Goal: Entertainment & Leisure: Consume media (video, audio)

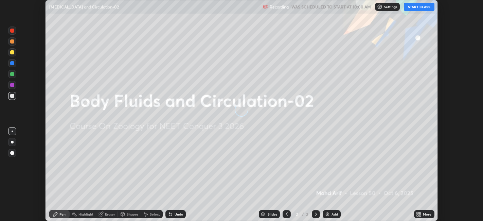
scroll to position [221, 483]
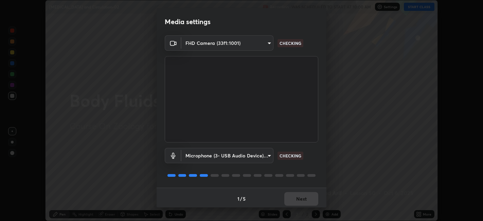
click at [304, 115] on video at bounding box center [242, 99] width 154 height 86
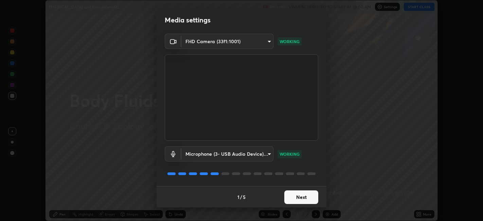
click at [304, 197] on button "Next" at bounding box center [301, 197] width 34 height 14
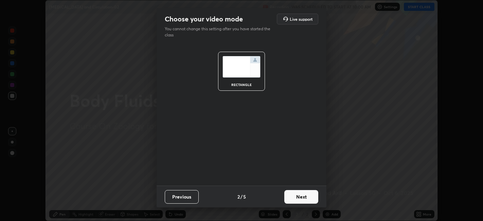
scroll to position [0, 0]
click at [306, 200] on button "Next" at bounding box center [301, 197] width 34 height 14
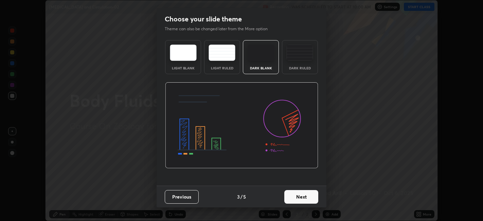
click at [307, 201] on button "Next" at bounding box center [301, 197] width 34 height 14
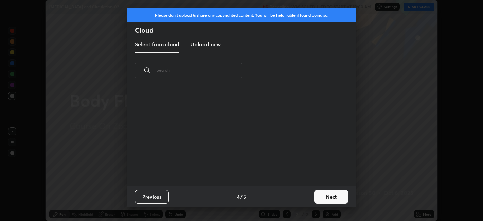
click at [330, 195] on button "Next" at bounding box center [331, 197] width 34 height 14
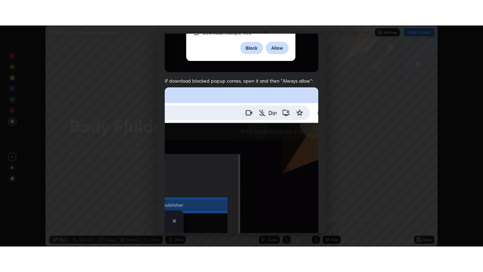
scroll to position [140, 0]
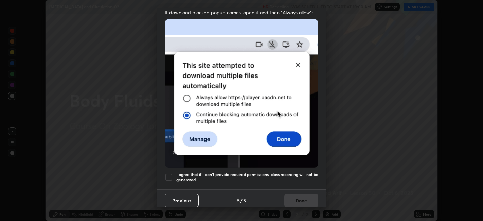
click at [284, 119] on img at bounding box center [242, 93] width 154 height 149
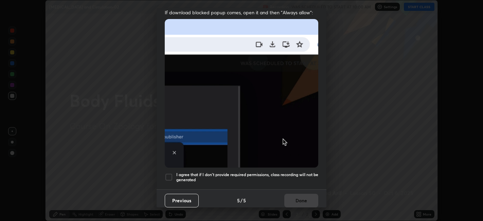
click at [281, 175] on h5 "I agree that if I don't provide required permissions, class recording will not …" at bounding box center [247, 177] width 142 height 11
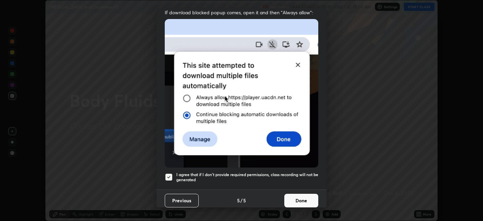
click at [297, 198] on button "Done" at bounding box center [301, 201] width 34 height 14
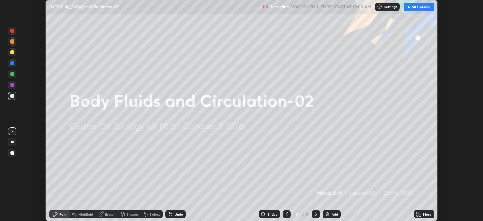
click at [420, 213] on icon at bounding box center [421, 213] width 2 height 2
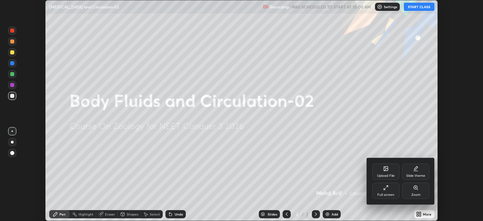
click at [374, 191] on div "Full screen" at bounding box center [385, 191] width 27 height 16
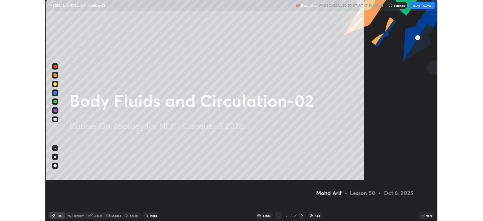
scroll to position [272, 483]
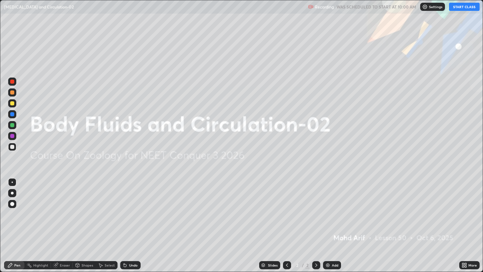
click at [464, 10] on button "START CLASS" at bounding box center [464, 7] width 31 height 8
click at [333, 221] on div "Add" at bounding box center [335, 264] width 6 height 3
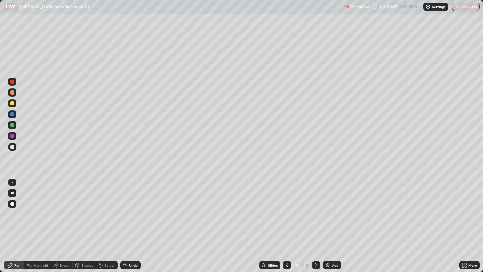
click at [12, 102] on div at bounding box center [12, 103] width 4 height 4
click at [13, 83] on div at bounding box center [12, 82] width 4 height 4
click at [332, 221] on div "Add" at bounding box center [335, 264] width 6 height 3
click at [14, 147] on div at bounding box center [12, 147] width 8 height 8
click at [15, 146] on div at bounding box center [12, 147] width 8 height 8
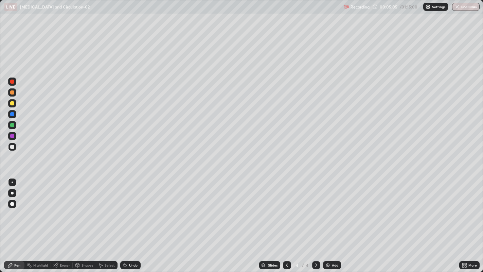
click at [14, 145] on div at bounding box center [12, 147] width 8 height 8
click at [13, 205] on div at bounding box center [12, 204] width 4 height 4
click at [12, 82] on div at bounding box center [12, 82] width 4 height 4
click at [14, 94] on div at bounding box center [12, 92] width 8 height 8
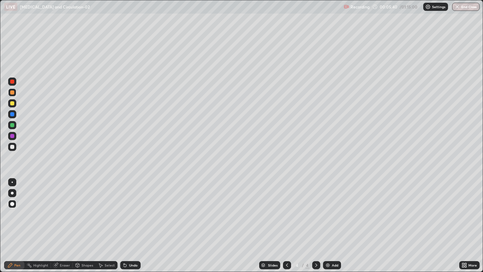
click at [129, 221] on div "Undo" at bounding box center [133, 264] width 8 height 3
click at [131, 221] on div "Undo" at bounding box center [133, 264] width 8 height 3
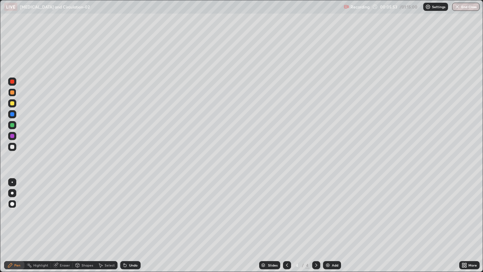
click at [14, 146] on div at bounding box center [12, 147] width 8 height 8
click at [15, 193] on div at bounding box center [12, 193] width 8 height 8
click at [12, 82] on div at bounding box center [12, 82] width 4 height 4
click at [14, 148] on div at bounding box center [12, 147] width 8 height 8
click at [12, 82] on div at bounding box center [12, 82] width 4 height 4
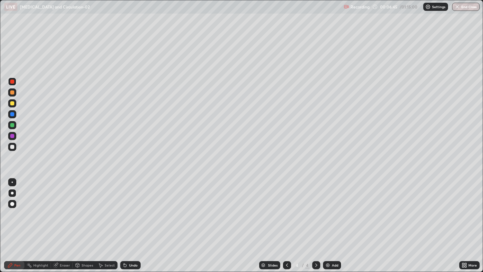
click at [14, 147] on div at bounding box center [12, 147] width 8 height 8
click at [12, 94] on div at bounding box center [12, 92] width 4 height 4
click at [62, 221] on div "Eraser" at bounding box center [65, 264] width 10 height 3
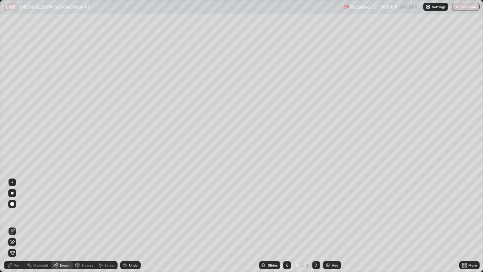
click at [13, 221] on icon at bounding box center [13, 241] width 4 height 3
click at [13, 221] on div "Pen" at bounding box center [14, 265] width 20 height 8
click at [15, 221] on div "Pen" at bounding box center [17, 264] width 6 height 3
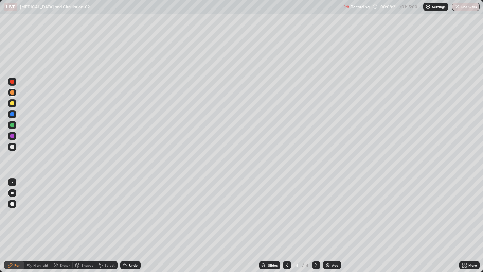
click at [15, 147] on div at bounding box center [12, 147] width 8 height 8
click at [13, 105] on div at bounding box center [12, 103] width 4 height 4
click at [66, 221] on div "Eraser" at bounding box center [65, 264] width 10 height 3
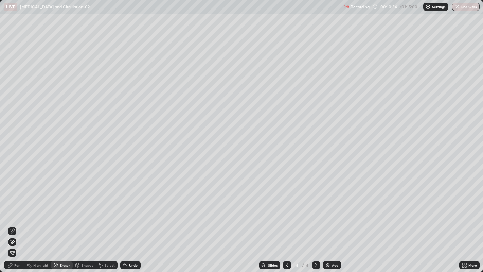
click at [13, 221] on icon at bounding box center [12, 242] width 5 height 6
click at [16, 221] on div "Pen" at bounding box center [17, 264] width 6 height 3
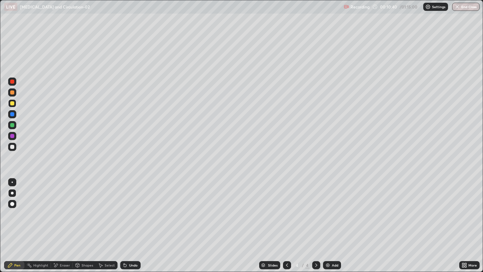
click at [14, 221] on div "Pen" at bounding box center [14, 265] width 20 height 8
click at [12, 221] on icon at bounding box center [9, 264] width 5 height 5
click at [14, 145] on div at bounding box center [12, 147] width 8 height 8
click at [13, 146] on div at bounding box center [12, 147] width 4 height 4
click at [134, 221] on div "Undo" at bounding box center [133, 264] width 8 height 3
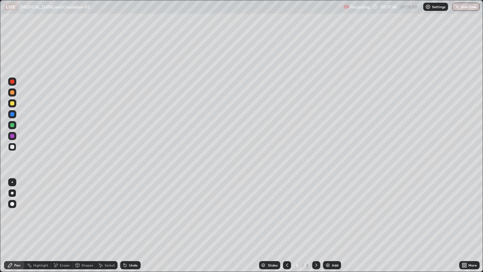
click at [333, 221] on div "Add" at bounding box center [335, 264] width 6 height 3
click at [13, 103] on div at bounding box center [12, 103] width 4 height 4
click at [11, 93] on div at bounding box center [12, 92] width 4 height 4
click at [133, 221] on div "Undo" at bounding box center [133, 264] width 8 height 3
click at [12, 125] on div at bounding box center [12, 125] width 4 height 4
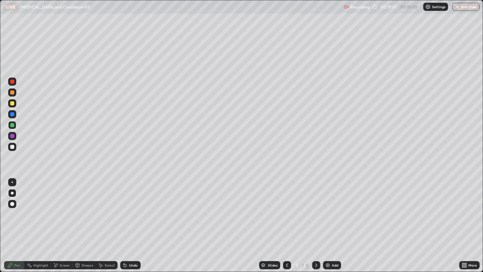
click at [14, 103] on div at bounding box center [12, 103] width 4 height 4
click at [133, 221] on div "Undo" at bounding box center [133, 264] width 8 height 3
click at [132, 221] on div "Undo" at bounding box center [133, 264] width 8 height 3
click at [11, 129] on div at bounding box center [12, 125] width 8 height 8
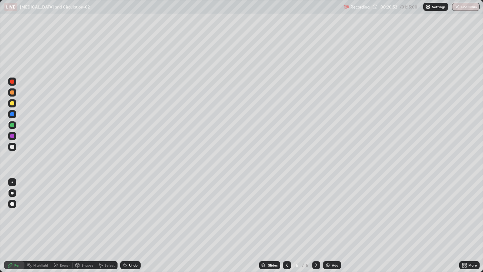
click at [15, 135] on div at bounding box center [12, 136] width 8 height 8
click at [133, 221] on div "Undo" at bounding box center [133, 264] width 8 height 3
click at [134, 221] on div "Undo" at bounding box center [133, 264] width 8 height 3
click at [135, 221] on div "Undo" at bounding box center [133, 264] width 8 height 3
click at [134, 221] on div "Undo" at bounding box center [133, 264] width 8 height 3
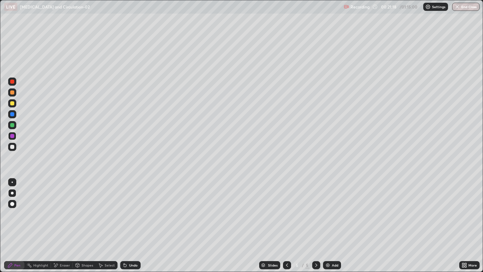
click at [134, 221] on div "Undo" at bounding box center [133, 264] width 8 height 3
click at [14, 148] on div at bounding box center [12, 147] width 8 height 8
click at [58, 221] on div "Eraser" at bounding box center [62, 265] width 22 height 8
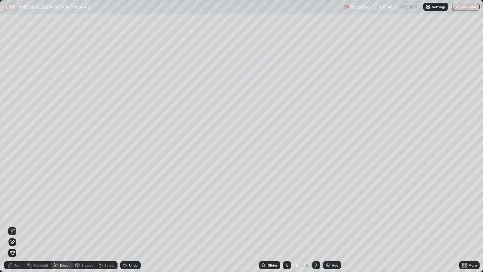
click at [17, 221] on div "Pen" at bounding box center [17, 264] width 6 height 3
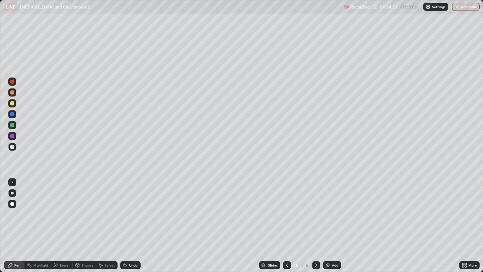
click at [17, 221] on div "Pen" at bounding box center [17, 264] width 6 height 3
click at [286, 221] on icon at bounding box center [286, 264] width 5 height 5
click at [316, 221] on icon at bounding box center [316, 264] width 5 height 5
click at [334, 221] on div "Add" at bounding box center [332, 265] width 18 height 8
click at [14, 103] on div at bounding box center [12, 103] width 4 height 4
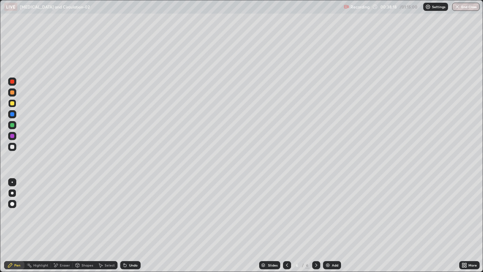
click at [12, 104] on div at bounding box center [12, 103] width 4 height 4
click at [136, 221] on div "Undo" at bounding box center [133, 264] width 8 height 3
click at [13, 93] on div at bounding box center [12, 92] width 4 height 4
click at [13, 204] on div at bounding box center [12, 204] width 4 height 4
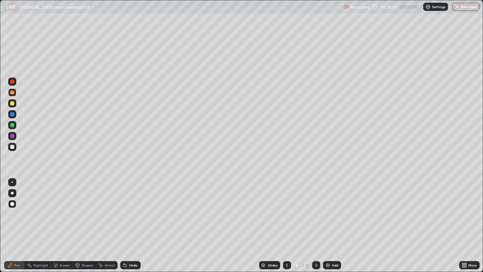
click at [13, 204] on div at bounding box center [12, 204] width 4 height 4
click at [16, 147] on div at bounding box center [12, 146] width 11 height 11
click at [13, 191] on div at bounding box center [12, 193] width 8 height 8
click at [13, 192] on div at bounding box center [12, 193] width 3 height 3
click at [12, 193] on div at bounding box center [12, 193] width 3 height 3
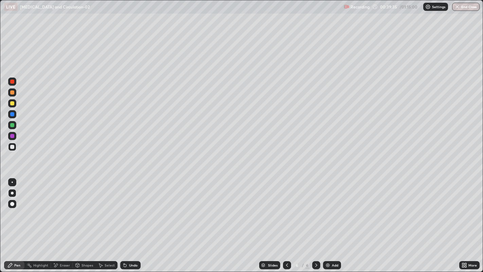
click at [12, 103] on div at bounding box center [12, 103] width 4 height 4
click at [12, 83] on div at bounding box center [12, 82] width 4 height 4
click at [13, 136] on div at bounding box center [12, 136] width 4 height 4
click at [130, 221] on div "Undo" at bounding box center [133, 264] width 8 height 3
click at [14, 146] on div at bounding box center [12, 147] width 8 height 8
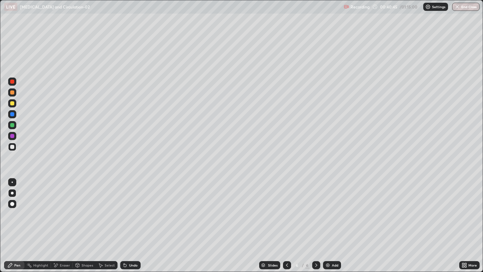
click at [12, 83] on div at bounding box center [12, 82] width 4 height 4
click at [15, 145] on div at bounding box center [12, 147] width 8 height 8
click at [13, 103] on div at bounding box center [12, 103] width 4 height 4
click at [13, 82] on div at bounding box center [12, 82] width 4 height 4
click at [12, 95] on div at bounding box center [12, 92] width 8 height 8
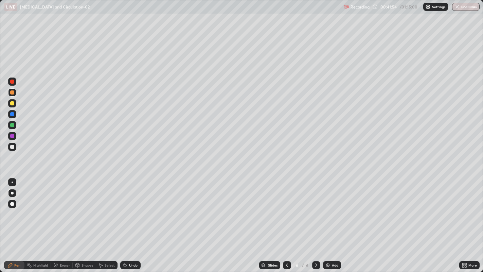
click at [13, 146] on div at bounding box center [12, 147] width 4 height 4
click at [12, 124] on div at bounding box center [12, 125] width 4 height 4
click at [15, 136] on div at bounding box center [12, 136] width 8 height 8
click at [334, 221] on div "Add" at bounding box center [335, 264] width 6 height 3
click at [15, 146] on div at bounding box center [12, 147] width 8 height 8
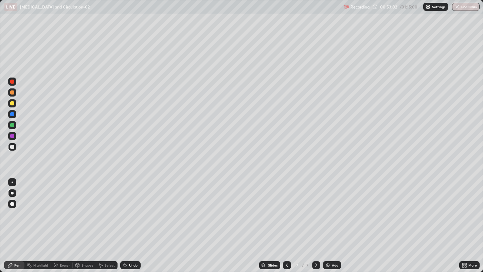
click at [13, 204] on div at bounding box center [12, 204] width 4 height 4
click at [14, 104] on div at bounding box center [12, 103] width 4 height 4
click at [12, 92] on div at bounding box center [12, 92] width 4 height 4
click at [13, 92] on div at bounding box center [12, 92] width 4 height 4
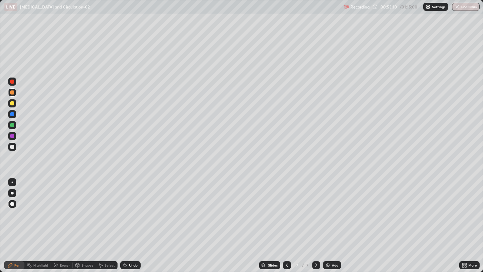
click at [12, 80] on div at bounding box center [12, 82] width 4 height 4
click at [12, 92] on div at bounding box center [12, 92] width 4 height 4
click at [13, 103] on div at bounding box center [12, 103] width 4 height 4
click at [12, 193] on div at bounding box center [12, 193] width 3 height 3
click at [12, 92] on div at bounding box center [12, 92] width 4 height 4
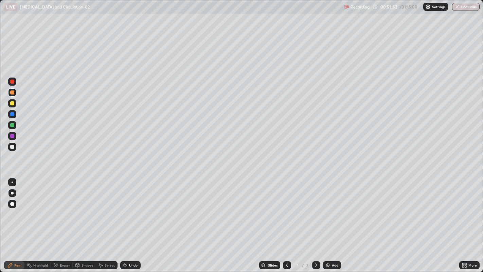
click at [13, 147] on div at bounding box center [12, 147] width 4 height 4
click at [13, 103] on div at bounding box center [12, 103] width 4 height 4
click at [16, 137] on div at bounding box center [12, 136] width 8 height 8
click at [12, 81] on div at bounding box center [12, 82] width 4 height 4
click at [15, 135] on div at bounding box center [12, 136] width 8 height 8
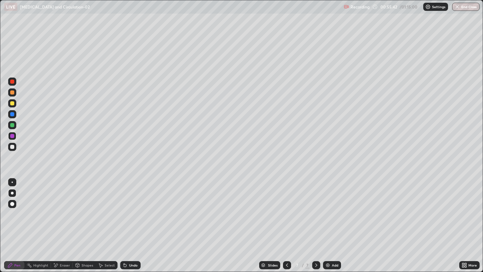
click at [11, 115] on div at bounding box center [12, 114] width 4 height 4
click at [14, 125] on div at bounding box center [12, 125] width 4 height 4
click at [12, 203] on div at bounding box center [12, 204] width 4 height 4
click at [15, 147] on div at bounding box center [12, 147] width 8 height 8
click at [13, 125] on div at bounding box center [12, 125] width 4 height 4
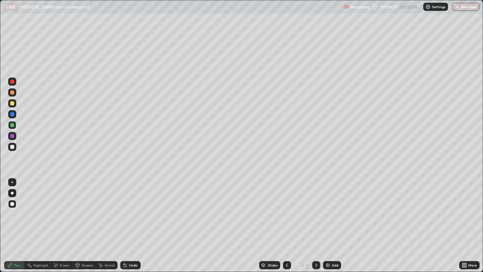
click at [15, 146] on div at bounding box center [12, 147] width 8 height 8
click at [13, 103] on div at bounding box center [12, 103] width 4 height 4
click at [13, 136] on div at bounding box center [12, 136] width 4 height 4
click at [12, 193] on div at bounding box center [12, 193] width 3 height 3
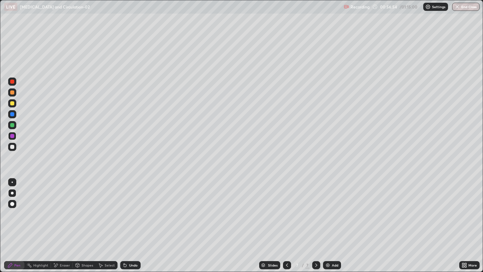
click at [132, 221] on div "Undo" at bounding box center [130, 265] width 20 height 8
click at [15, 148] on div at bounding box center [12, 147] width 8 height 8
click at [13, 204] on div at bounding box center [12, 204] width 4 height 4
click at [15, 137] on div at bounding box center [12, 136] width 8 height 8
click at [16, 148] on div at bounding box center [12, 147] width 8 height 8
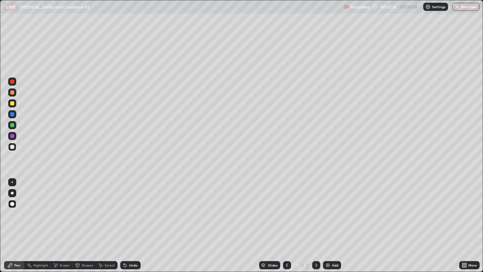
click at [136, 221] on div "Undo" at bounding box center [133, 264] width 8 height 3
click at [137, 221] on div "Undo" at bounding box center [130, 265] width 20 height 8
click at [139, 221] on div "Undo" at bounding box center [130, 265] width 20 height 8
click at [13, 103] on div at bounding box center [12, 103] width 4 height 4
click at [12, 193] on div at bounding box center [12, 193] width 3 height 3
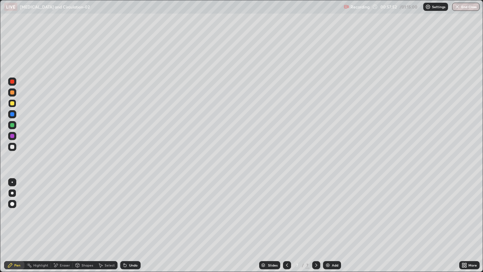
click at [13, 82] on div at bounding box center [12, 82] width 4 height 4
click at [12, 193] on div at bounding box center [12, 193] width 3 height 3
click at [133, 221] on div "Undo" at bounding box center [133, 264] width 8 height 3
click at [134, 221] on div "Undo" at bounding box center [133, 264] width 8 height 3
click at [13, 114] on div at bounding box center [12, 114] width 4 height 4
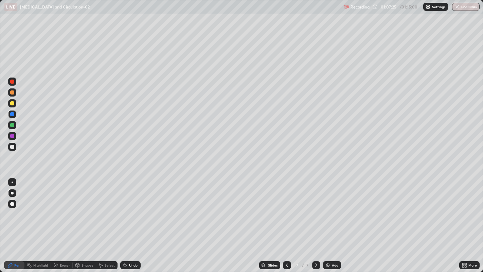
click at [466, 8] on button "End Class" at bounding box center [466, 7] width 28 height 8
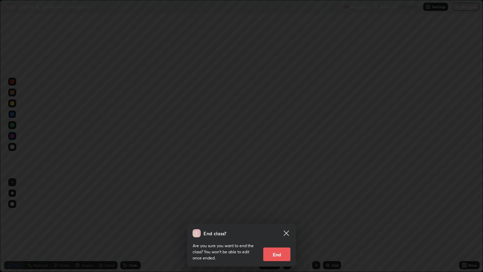
click at [273, 221] on button "End" at bounding box center [276, 254] width 27 height 14
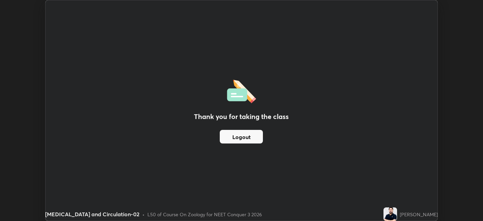
scroll to position [33765, 33503]
